Goal: Communication & Community: Answer question/provide support

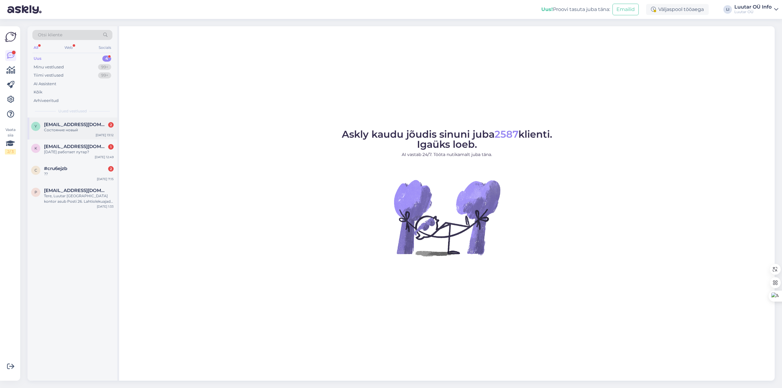
click at [79, 122] on span "[EMAIL_ADDRESS][DOMAIN_NAME]" at bounding box center [76, 124] width 64 height 5
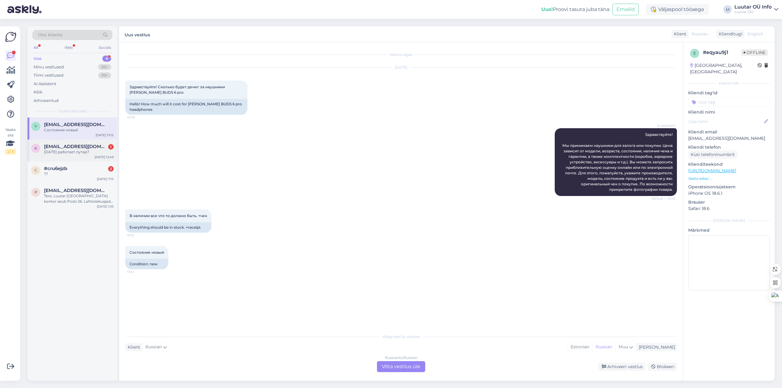
click at [69, 148] on span "[EMAIL_ADDRESS][DOMAIN_NAME]" at bounding box center [76, 146] width 64 height 5
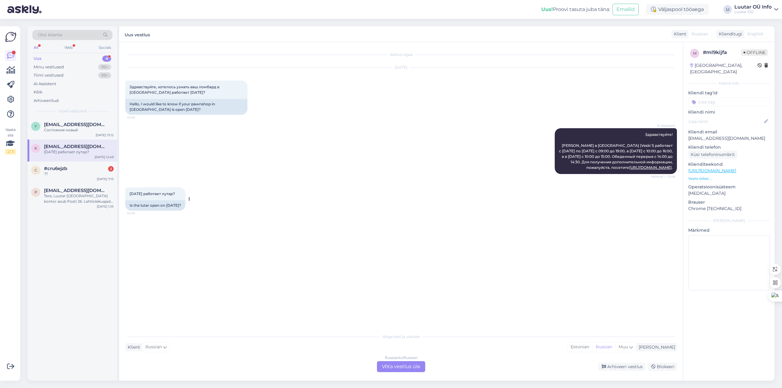
drag, startPoint x: 130, startPoint y: 195, endPoint x: 182, endPoint y: 193, distance: 52.0
click at [182, 193] on div "[DATE] работает лутар? 12:49" at bounding box center [155, 194] width 60 height 13
copy span "[DATE] работает лутар?"
click at [73, 168] on div "#cru6ejzb 2" at bounding box center [79, 168] width 70 height 5
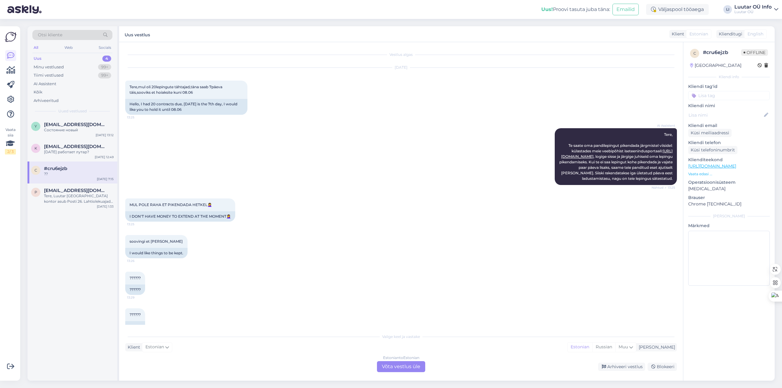
scroll to position [1147, 0]
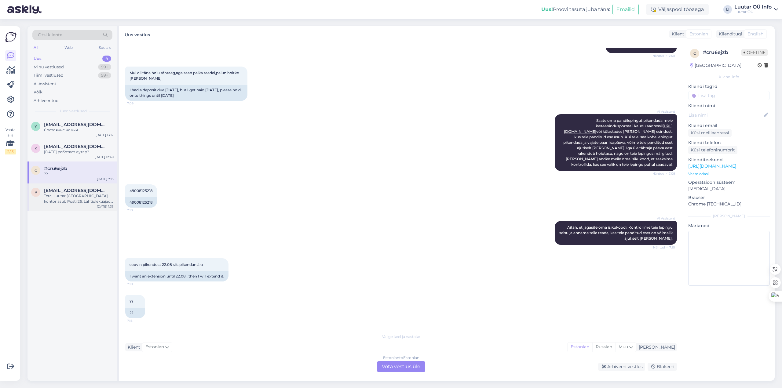
click at [52, 187] on div "p [EMAIL_ADDRESS][DOMAIN_NAME] Tere, Luutar [GEOGRAPHIC_DATA] kontor asub Posti…" at bounding box center [72, 197] width 90 height 27
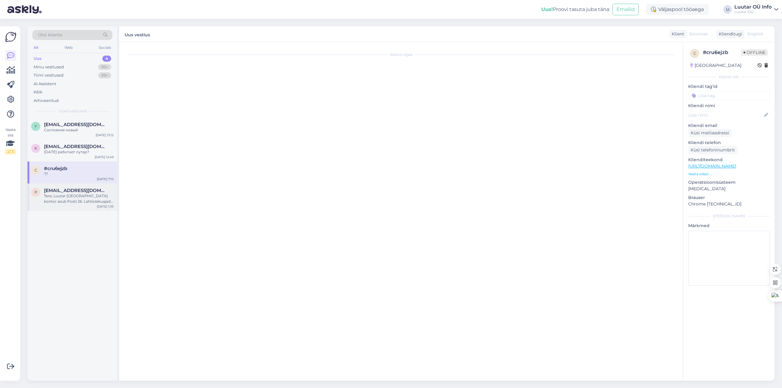
scroll to position [0, 0]
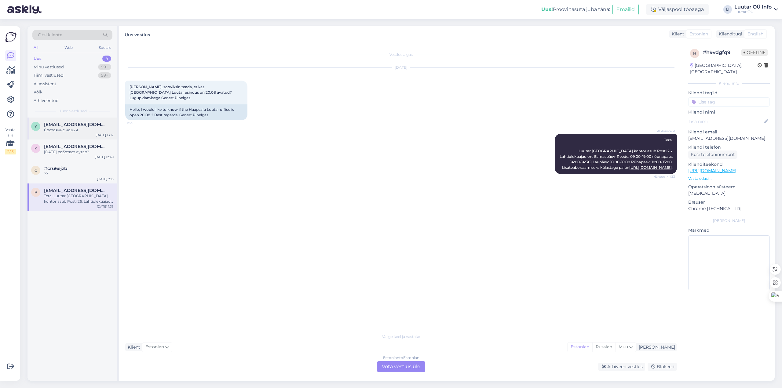
click at [65, 118] on div "y [EMAIL_ADDRESS][DOMAIN_NAME] Состояние новый [DATE] 13:12" at bounding box center [72, 129] width 90 height 22
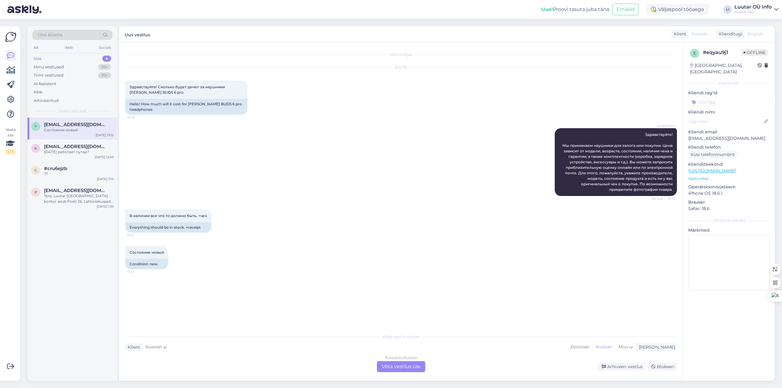
click at [400, 367] on div "Russian to Russian Võta vestlus üle" at bounding box center [401, 366] width 48 height 11
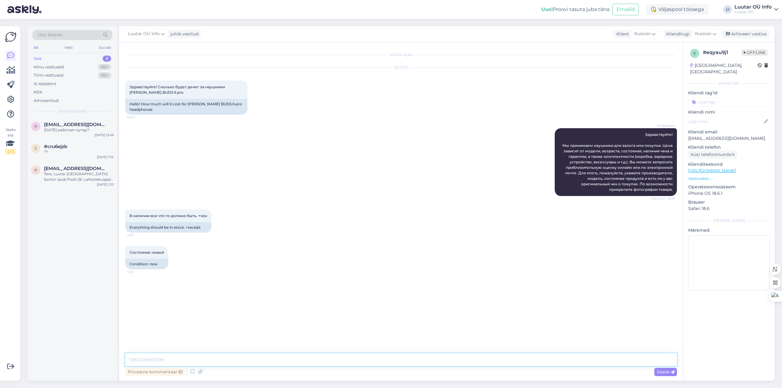
click at [303, 360] on textarea at bounding box center [401, 359] width 552 height 13
type textarea "Здравствуйте! [DATE] представительства Луутар закрыты. Мы с радостью ответим Ва…"
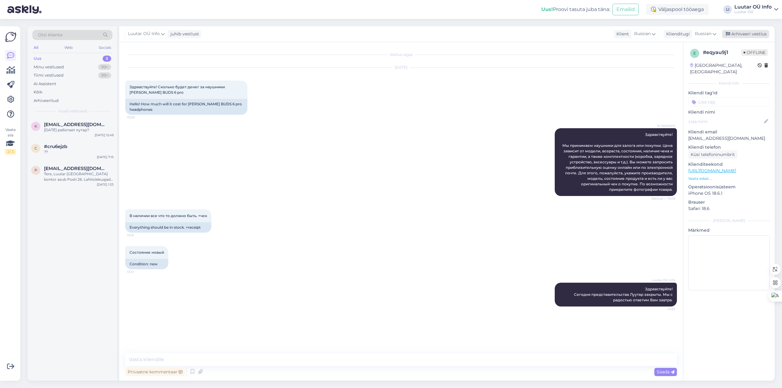
click at [733, 35] on div "Arhiveeri vestlus" at bounding box center [745, 34] width 47 height 8
click at [63, 129] on div "[DATE] работает лутар?" at bounding box center [79, 129] width 70 height 5
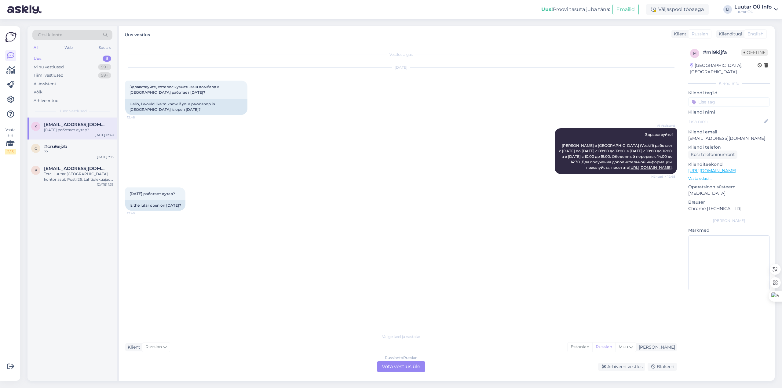
click at [413, 365] on div "Russian to Russian Võta vestlus üle" at bounding box center [401, 366] width 48 height 11
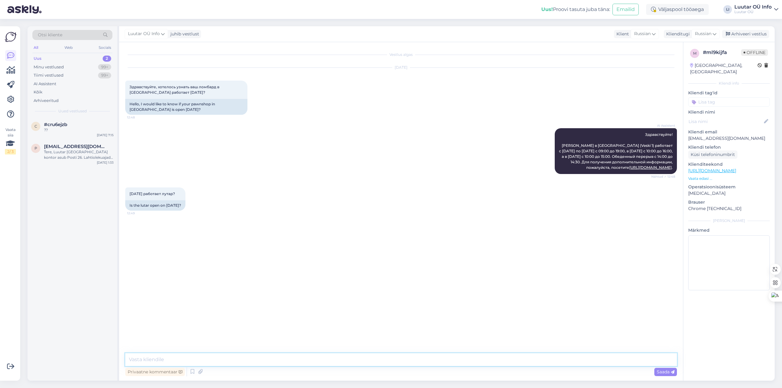
click at [336, 361] on textarea at bounding box center [401, 359] width 552 height 13
paste textarea "Здравствуйте! [DATE] представительства Луутар закрыты. Мы с радостью ответим Ва…"
type textarea "Здравствуйте! [DATE] представительства Луутар закрыты. Мы с радостью ответим Ва…"
click at [663, 375] on span "Saada" at bounding box center [666, 371] width 18 height 5
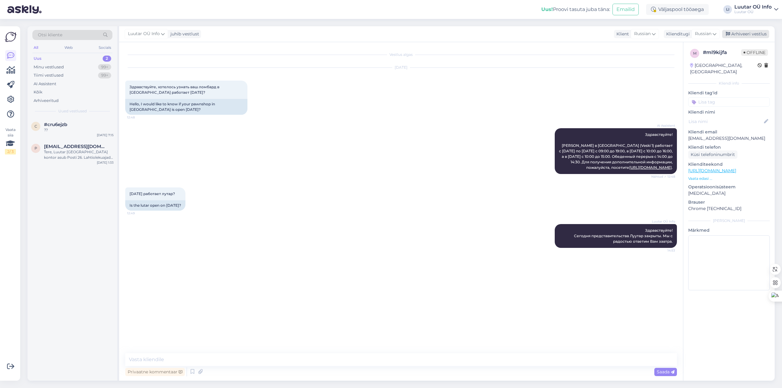
click at [739, 33] on div "Arhiveeri vestlus" at bounding box center [745, 34] width 47 height 8
click at [69, 131] on div "??" at bounding box center [79, 129] width 70 height 5
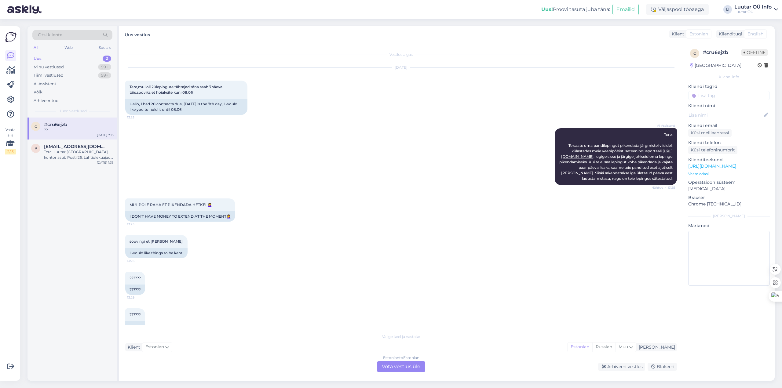
scroll to position [1147, 0]
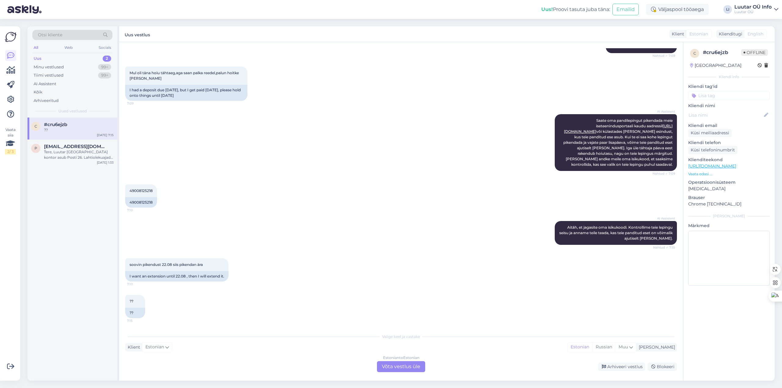
click at [410, 370] on div "Estonian to Estonian Võta vestlus üle" at bounding box center [401, 366] width 48 height 11
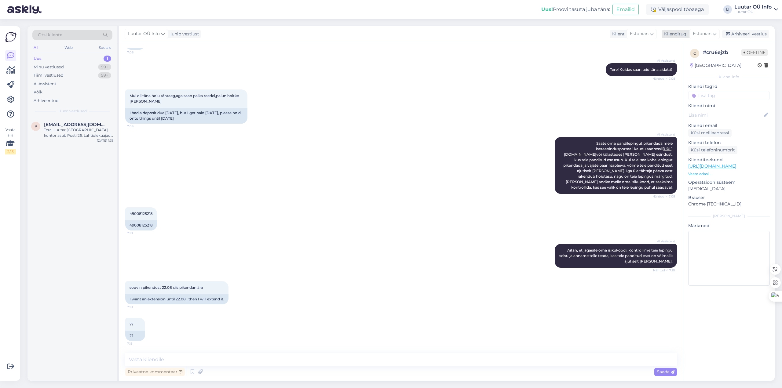
click at [703, 31] on span "Estonian" at bounding box center [702, 34] width 19 height 7
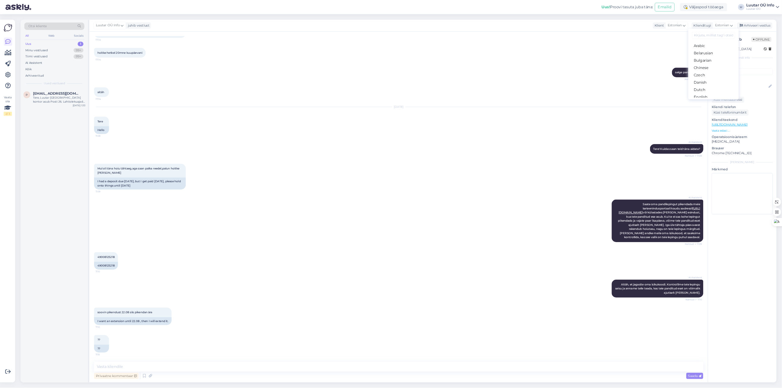
scroll to position [0, 0]
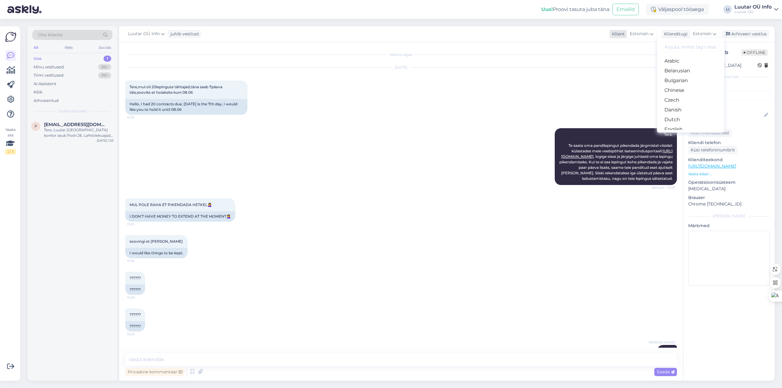
click at [646, 33] on span "Estonian" at bounding box center [639, 34] width 19 height 7
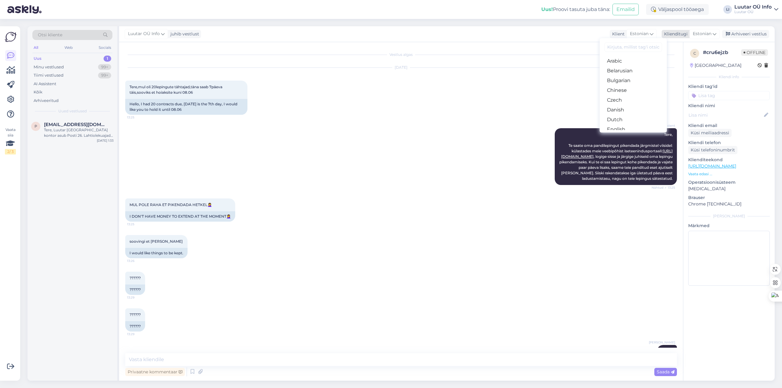
click at [670, 35] on div "Klienditugi" at bounding box center [675, 34] width 26 height 6
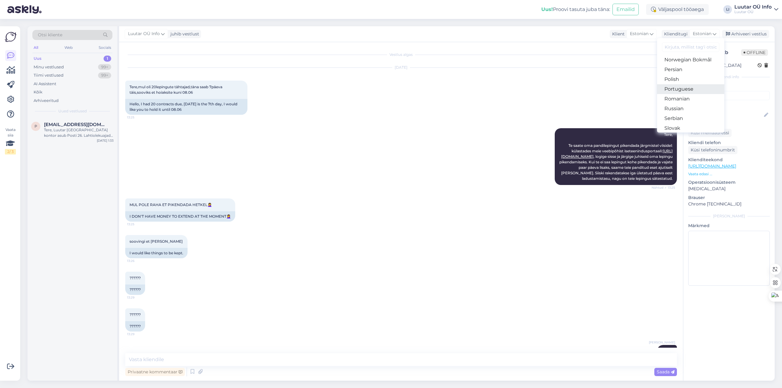
scroll to position [190, 0]
click at [682, 113] on link "Russian" at bounding box center [690, 116] width 67 height 10
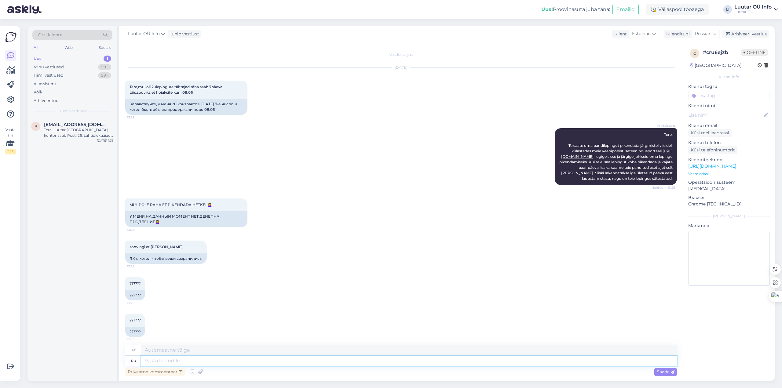
click at [298, 364] on textarea at bounding box center [409, 361] width 536 height 10
paste textarea "Здравствуйте! [DATE] представительства Луутар закрыты. Мы с радостью ответим Ва…"
type textarea "Здравствуйте! [DATE] представительства Луутар закрыты. Мы с радостью ответим Ва…"
type textarea "Tere! Täna on Luutari kontorid suletud. Vastame teile hea meelega homme."
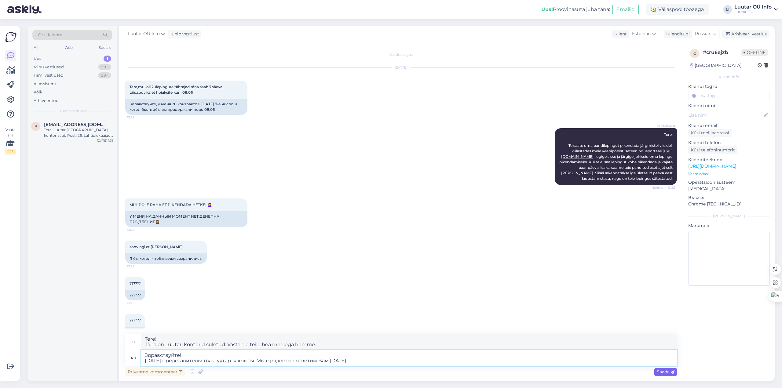
type textarea "Здравствуйте! [DATE] представительства Луутар закрыты. Мы с радостью ответим Ва…"
click at [667, 369] on div "Saada" at bounding box center [665, 372] width 23 height 8
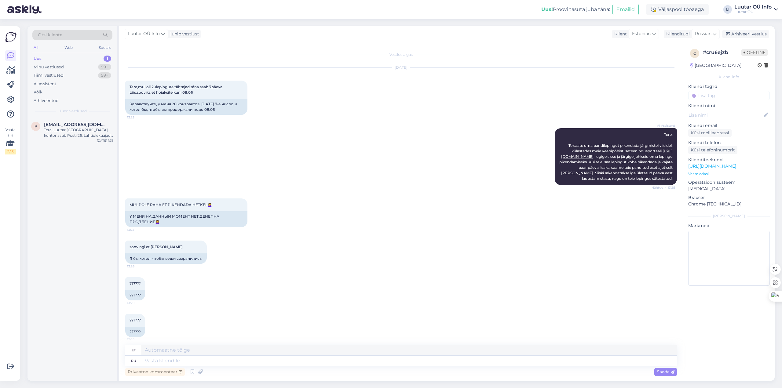
scroll to position [1317, 0]
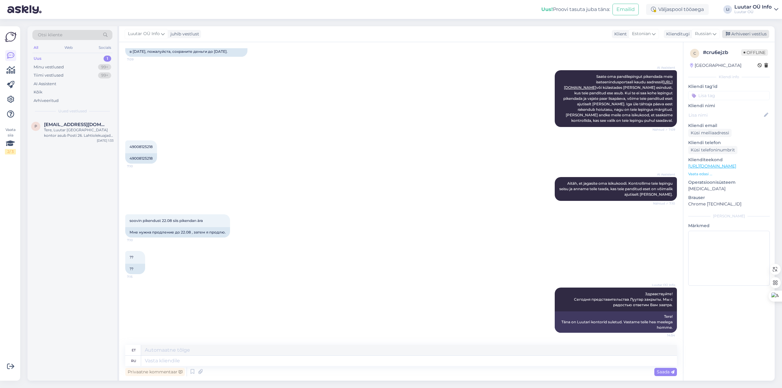
click at [751, 37] on div "Arhiveeri vestlus" at bounding box center [745, 34] width 47 height 8
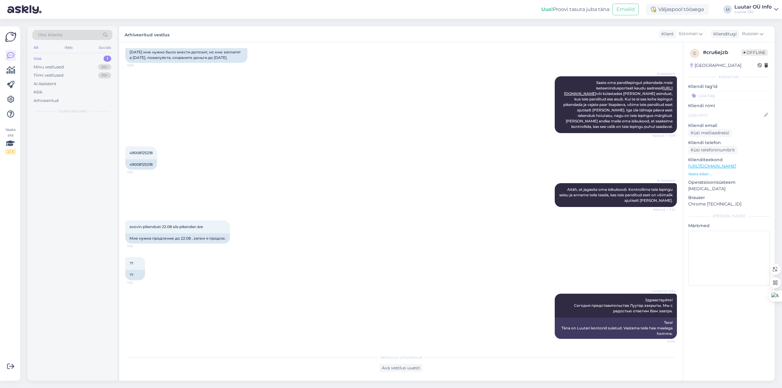
scroll to position [1311, 0]
click at [68, 135] on div "Tere, Luutar [GEOGRAPHIC_DATA] kontor asub Posti 26. Lahtiolekuajad on: Esmaspä…" at bounding box center [79, 132] width 70 height 11
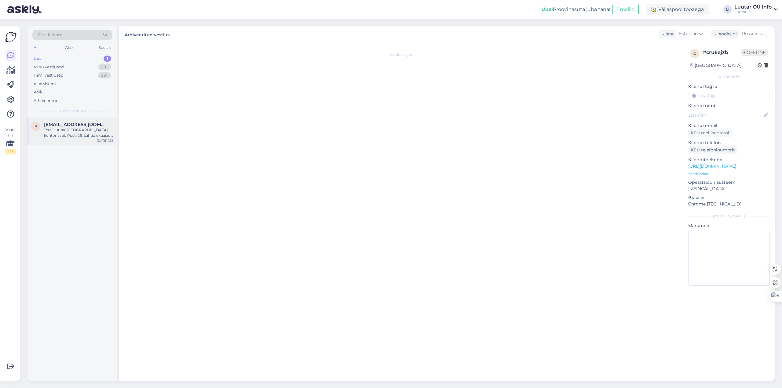
scroll to position [0, 0]
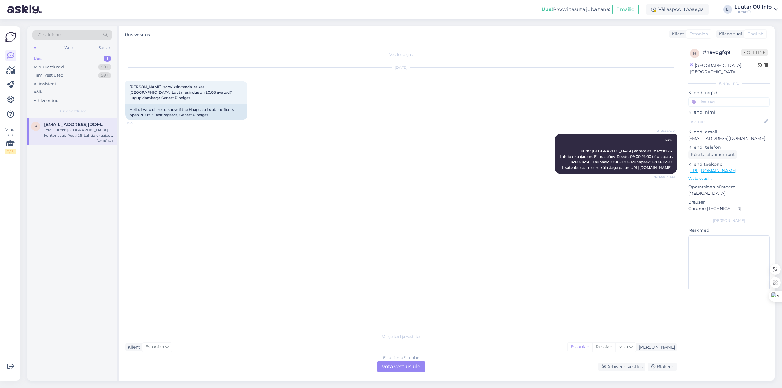
click at [408, 363] on div "Estonian to Estonian Võta vestlus üle" at bounding box center [401, 366] width 48 height 11
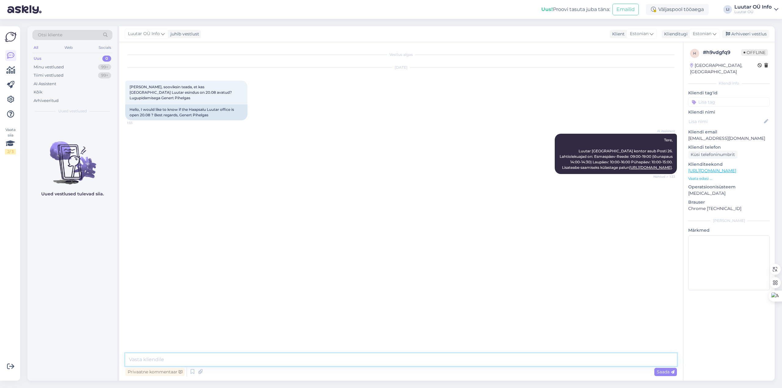
click at [386, 363] on textarea at bounding box center [401, 359] width 552 height 13
click at [702, 31] on span "Estonian" at bounding box center [702, 34] width 19 height 7
click at [685, 114] on link "Russian" at bounding box center [690, 116] width 67 height 10
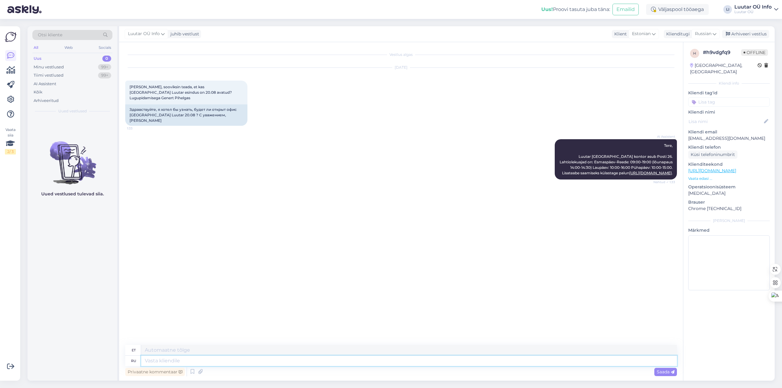
click at [247, 360] on textarea at bounding box center [409, 361] width 536 height 10
paste textarea "Здравствуйте! [DATE] представительства Луутар закрыты. Мы с радостью ответим Ва…"
type textarea "Здравствуйте! [DATE] представительства Луутар закрыты. Мы с радостью ответим Ва…"
type textarea "Tere! Täna on Luutari kontorid suletud. Vastame teile hea meelega homme."
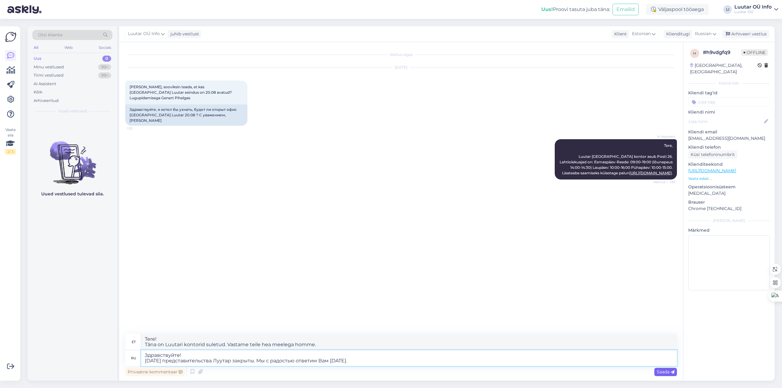
type textarea "Здравствуйте! [DATE] представительства Луутар закрыты. Мы с радостью ответим Ва…"
click at [669, 373] on span "Saada" at bounding box center [666, 371] width 18 height 5
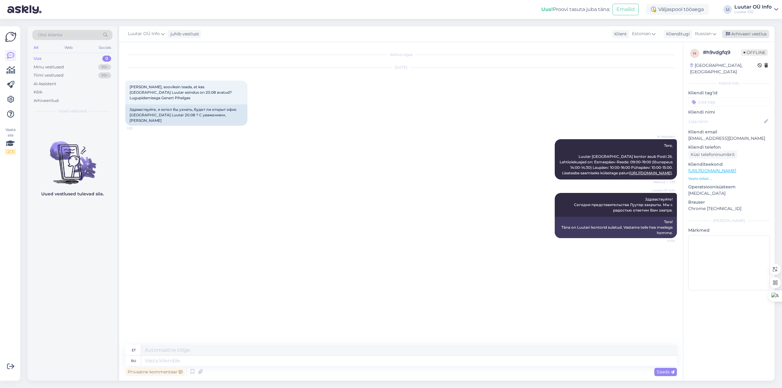
click at [752, 33] on div "Arhiveeri vestlus" at bounding box center [745, 34] width 47 height 8
